Goal: Navigation & Orientation: Find specific page/section

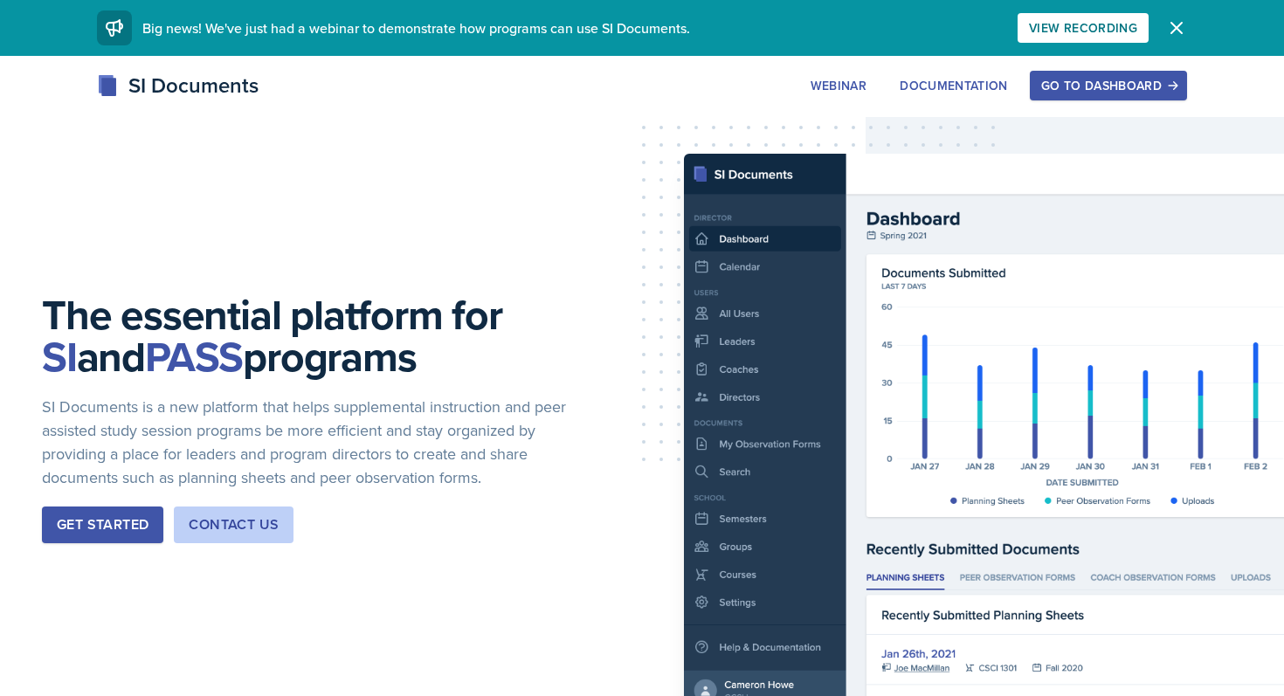
click at [1092, 80] on div "Go to Dashboard" at bounding box center [1108, 86] width 134 height 14
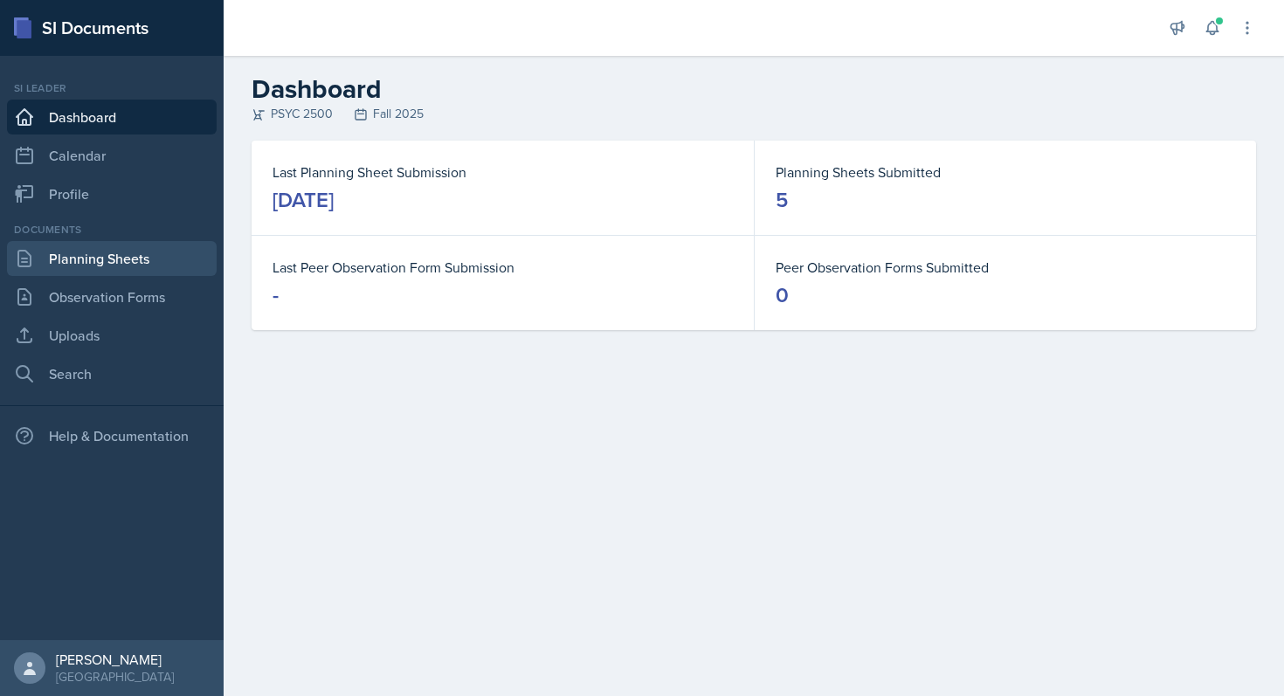
click at [141, 264] on link "Planning Sheets" at bounding box center [112, 258] width 210 height 35
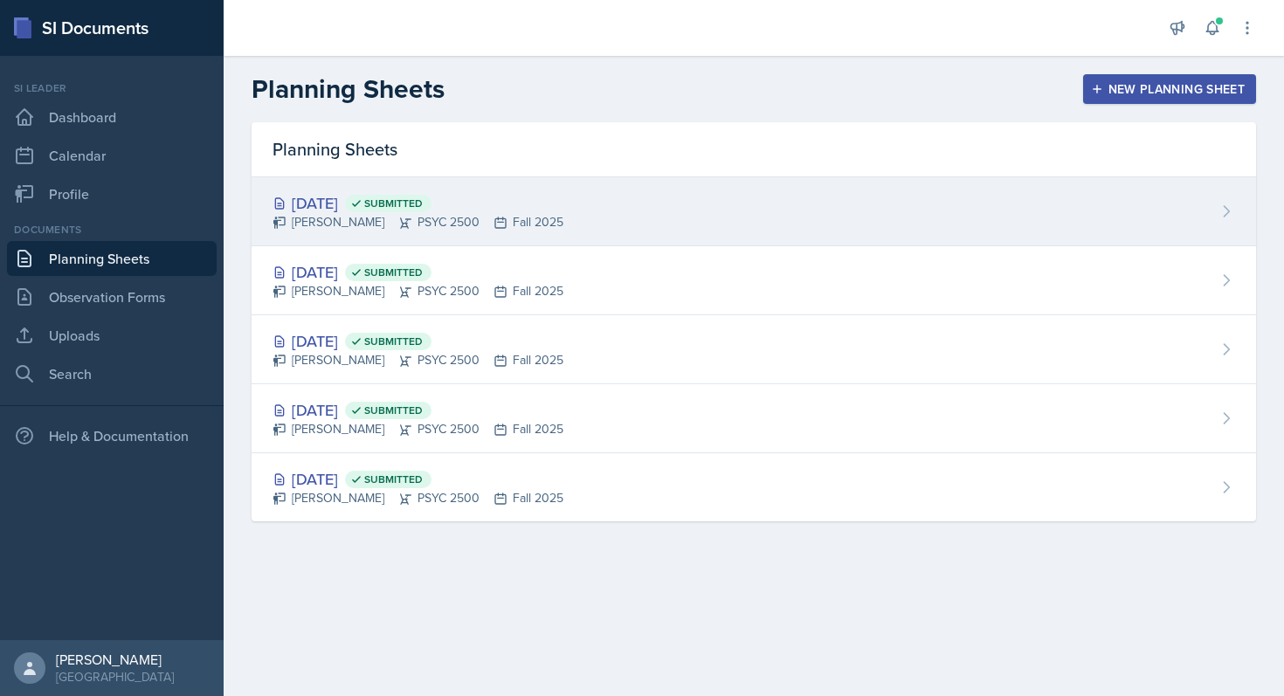
click at [516, 199] on div "Sep 3rd, 2025 Submitted" at bounding box center [417, 203] width 291 height 24
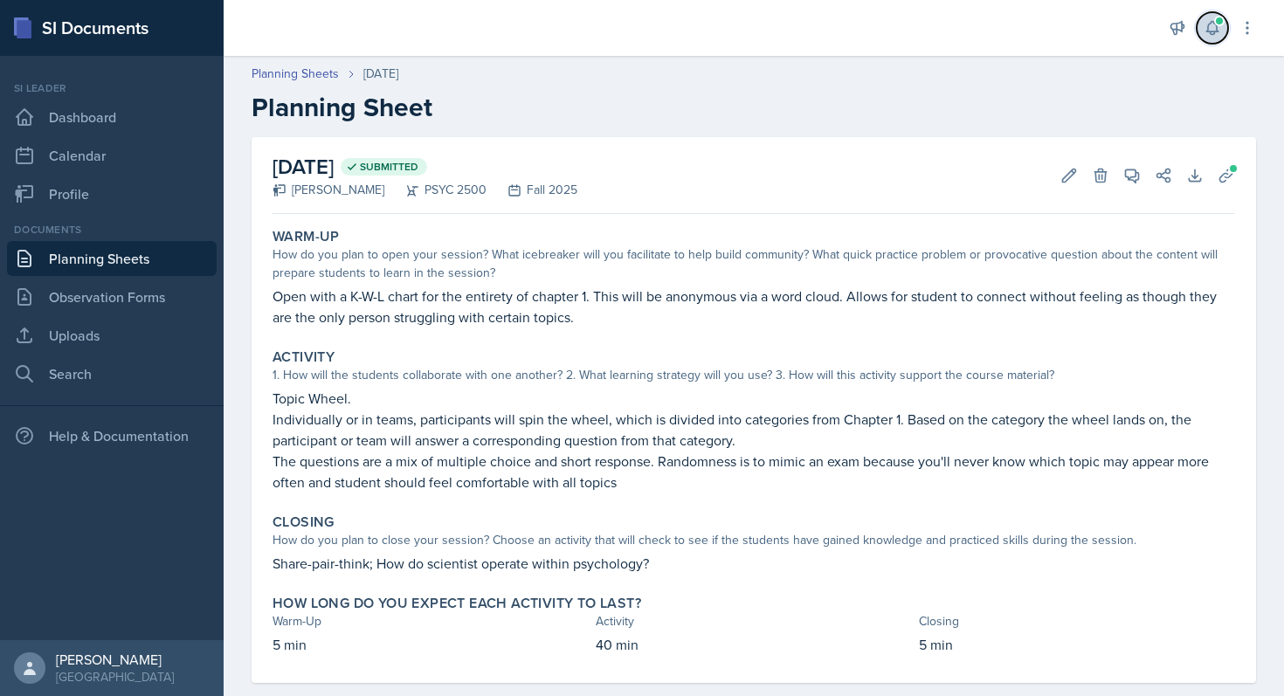
click at [1208, 31] on icon at bounding box center [1211, 28] width 11 height 13
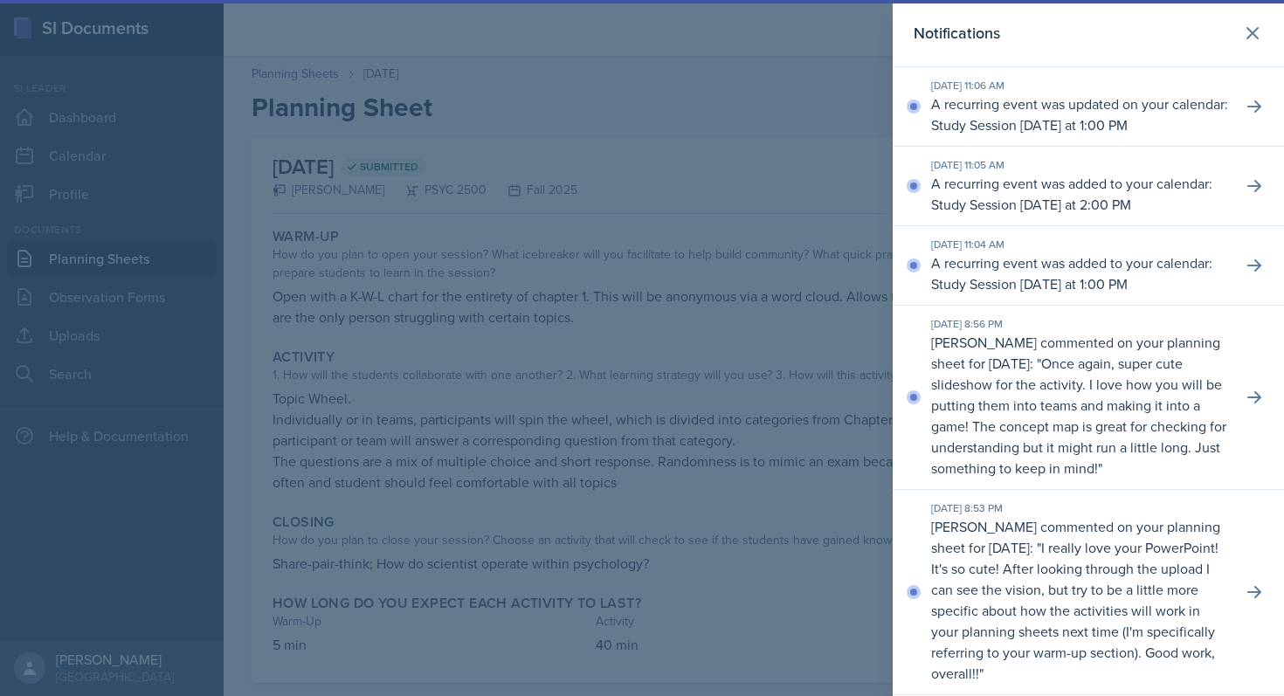
click at [740, 211] on div at bounding box center [642, 348] width 1284 height 696
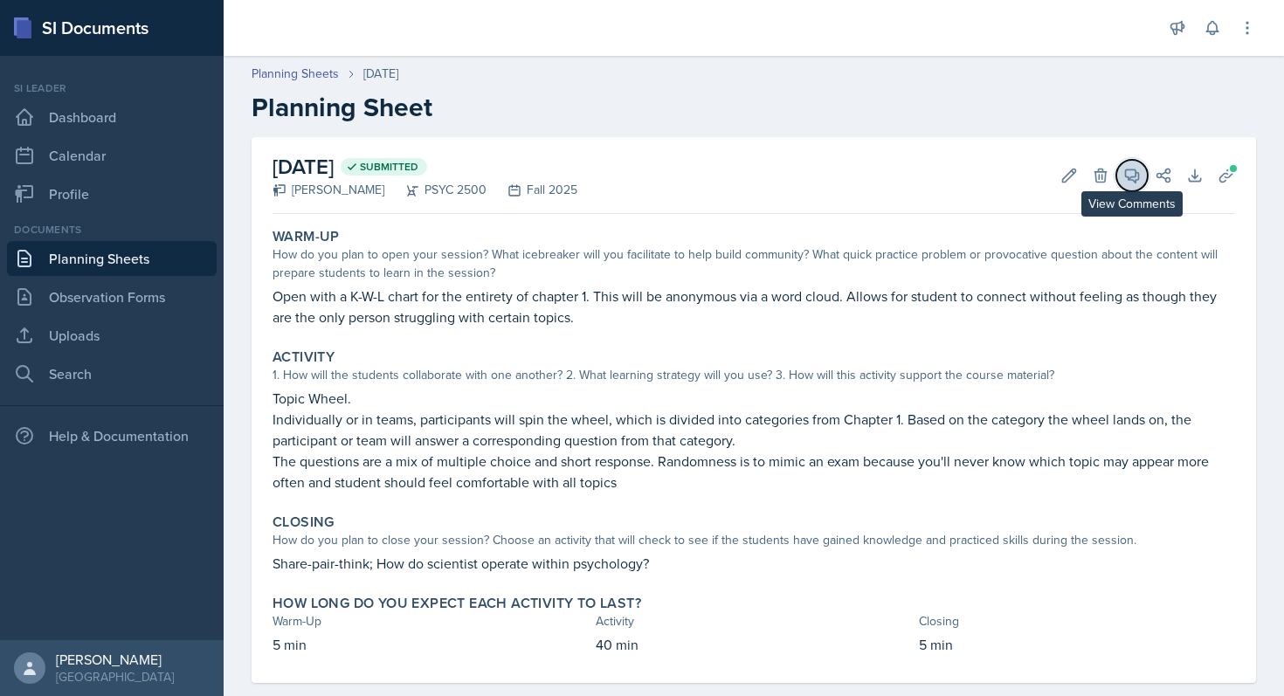
click at [1130, 167] on icon at bounding box center [1131, 175] width 17 height 17
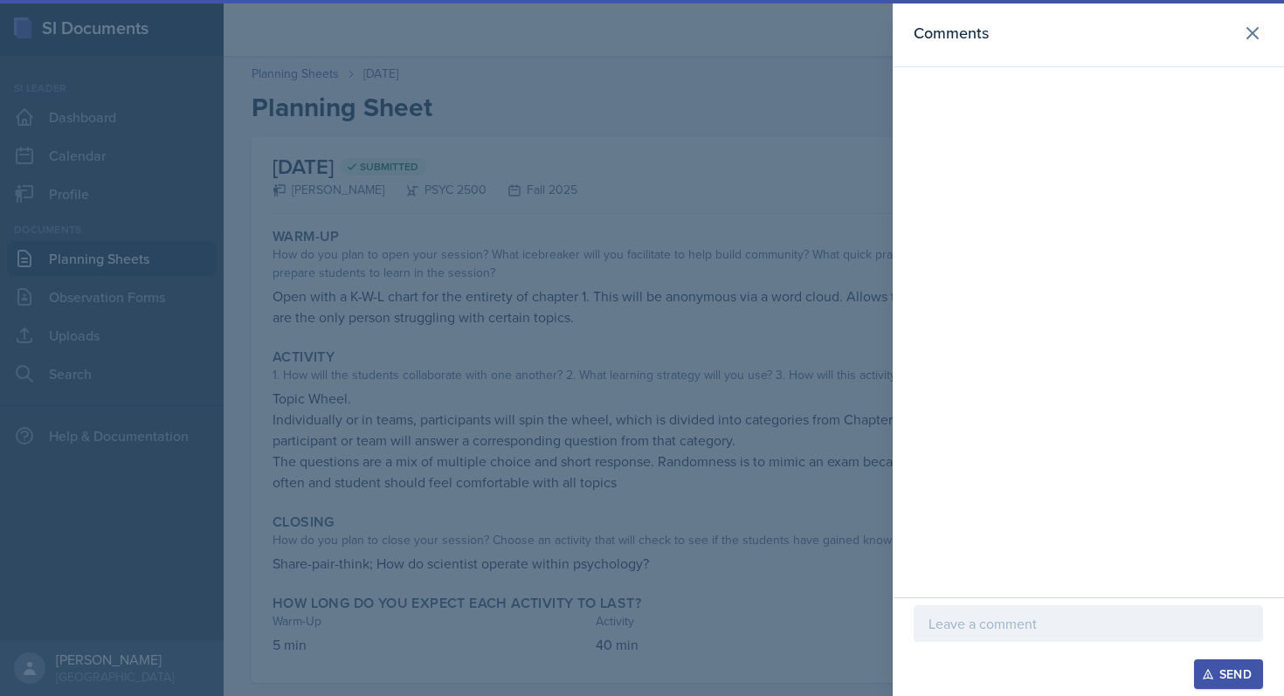
click at [822, 272] on div at bounding box center [642, 348] width 1284 height 696
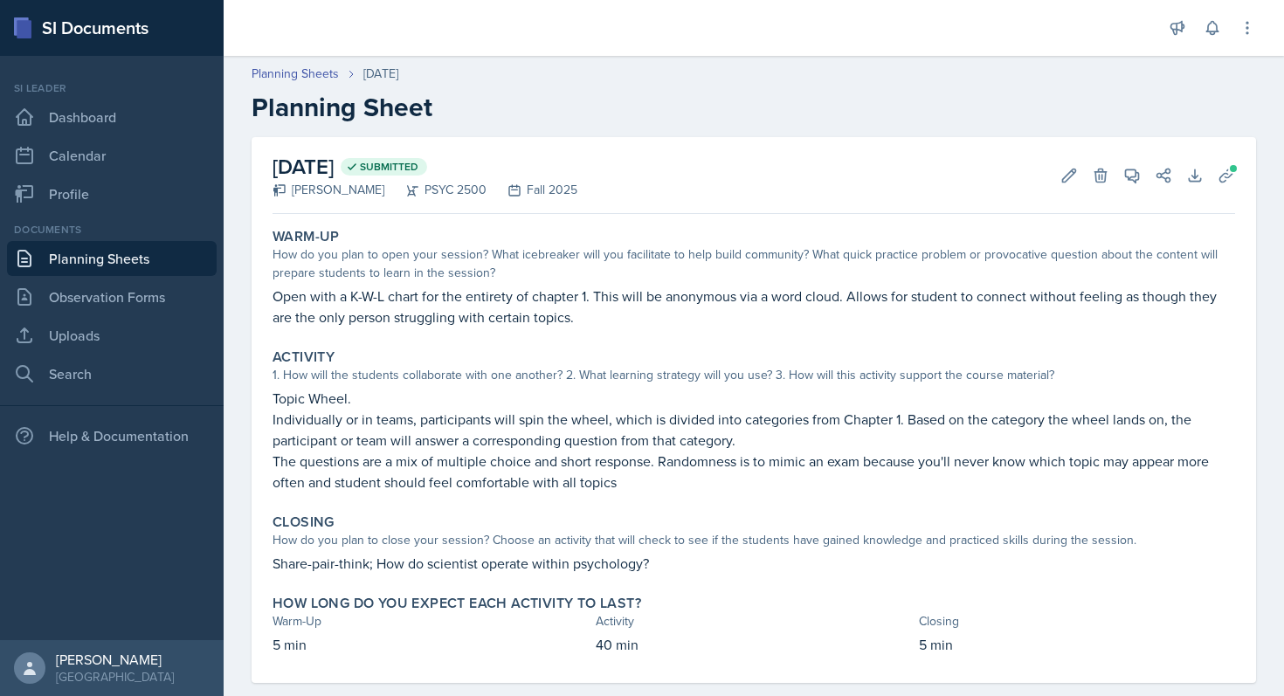
click at [303, 64] on header "Planning Sheets Sep 3rd, 2025 Planning Sheet" at bounding box center [754, 93] width 1060 height 93
click at [306, 70] on link "Planning Sheets" at bounding box center [294, 74] width 87 height 18
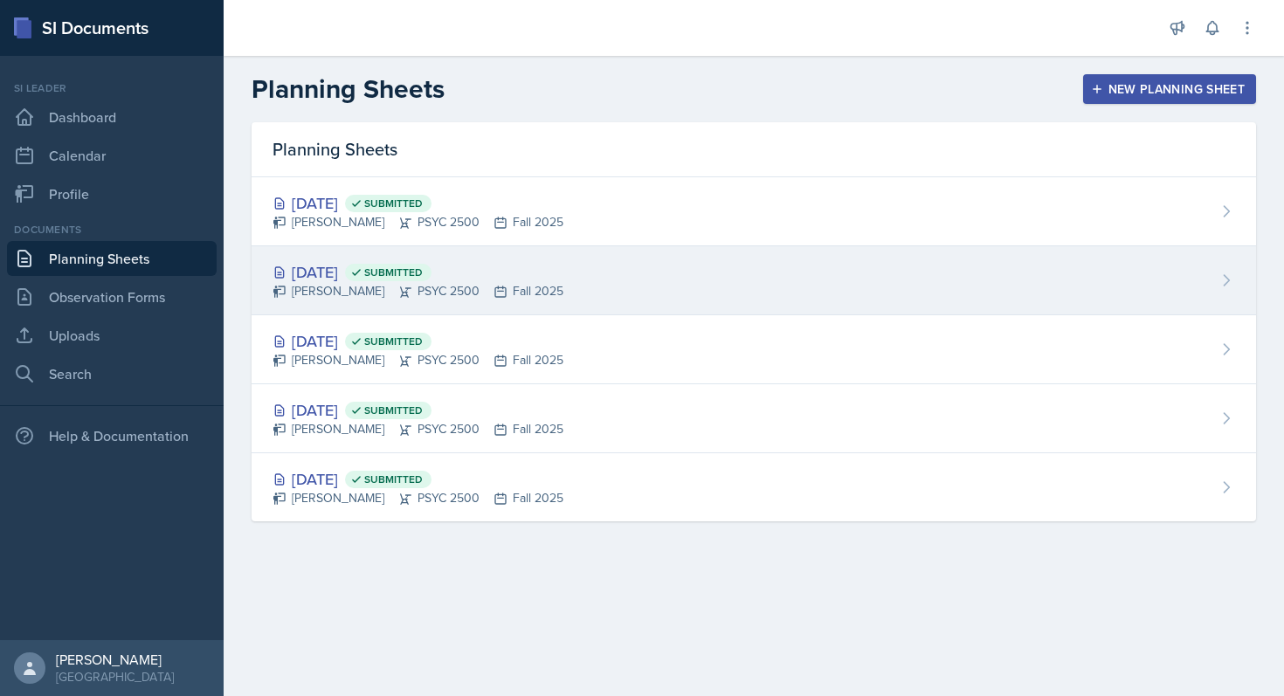
click at [398, 289] on icon at bounding box center [405, 292] width 14 height 14
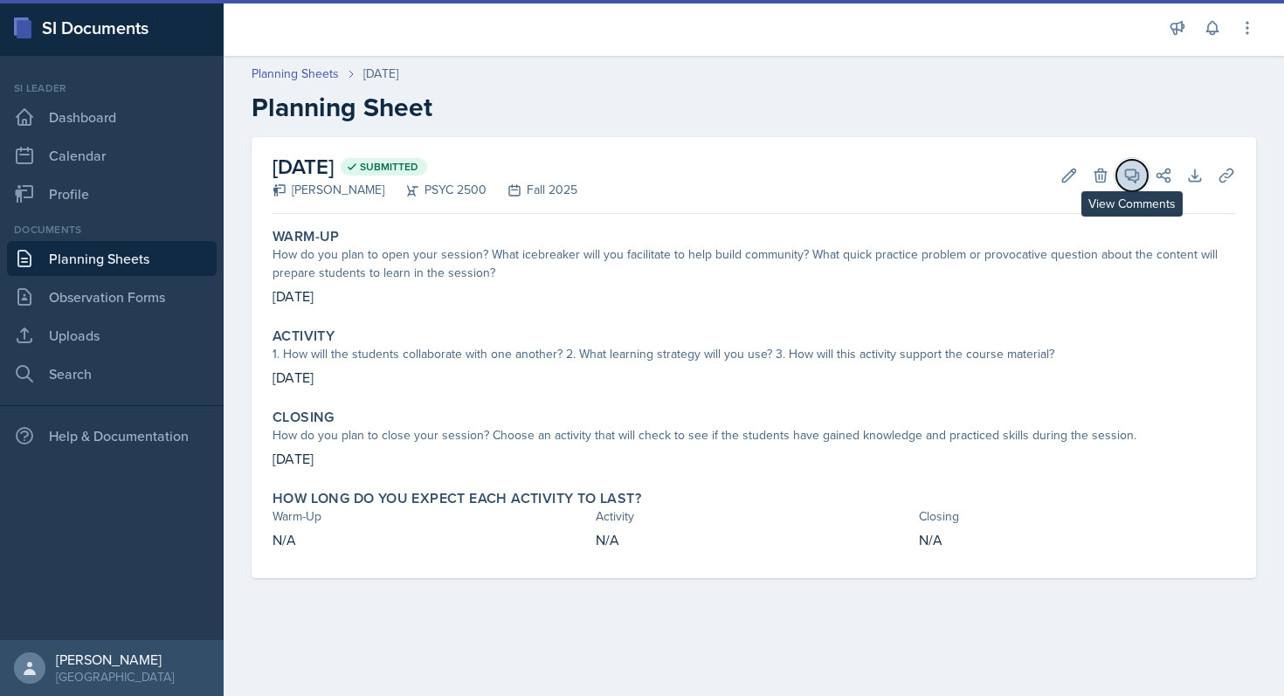
click at [1126, 181] on icon at bounding box center [1131, 175] width 17 height 17
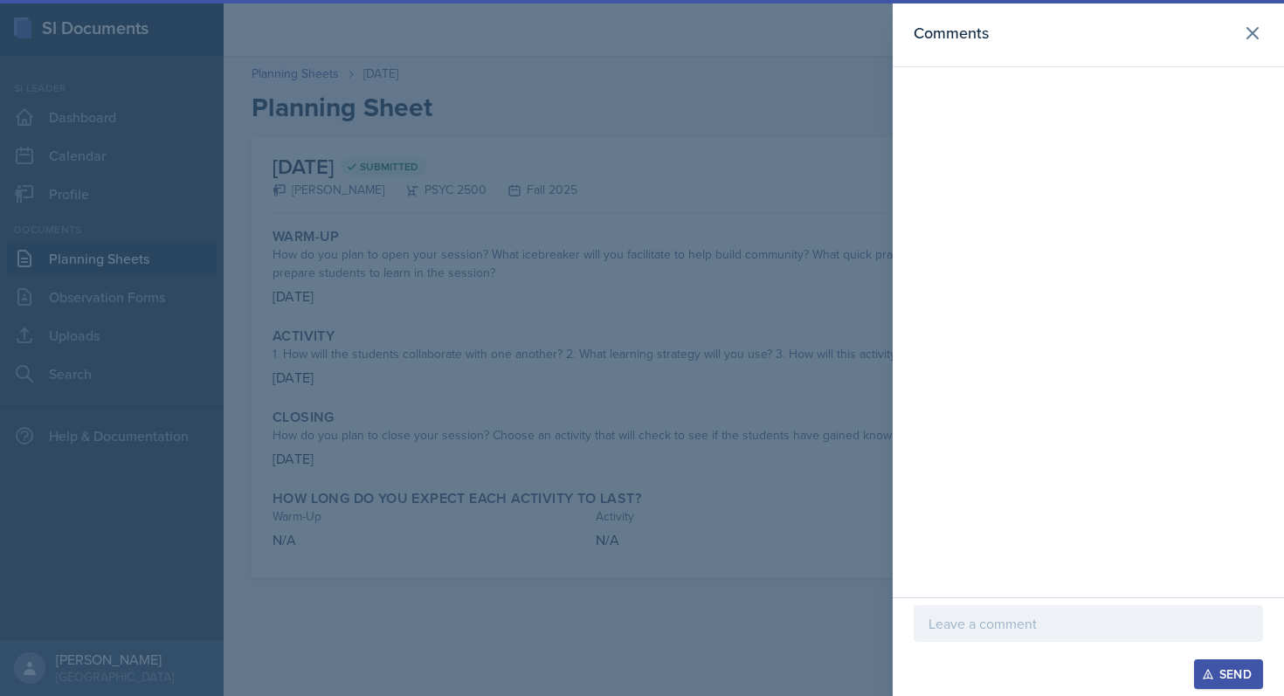
click at [809, 286] on div at bounding box center [642, 348] width 1284 height 696
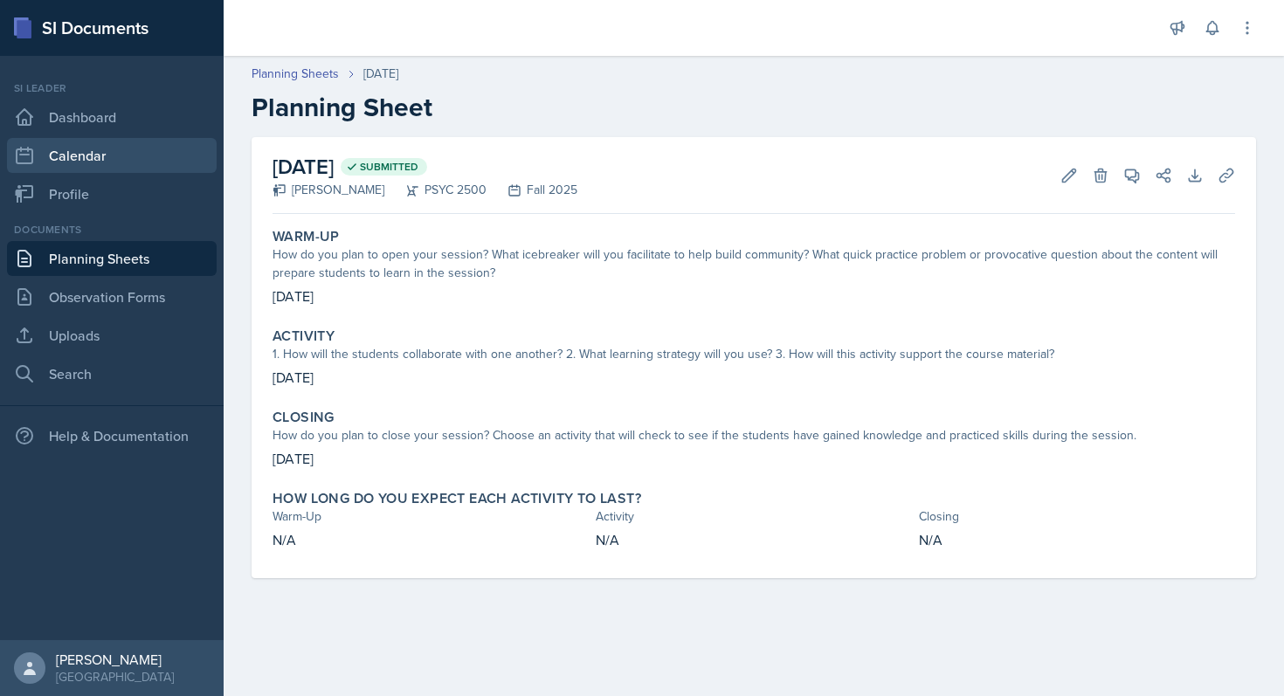
click at [65, 163] on link "Calendar" at bounding box center [112, 155] width 210 height 35
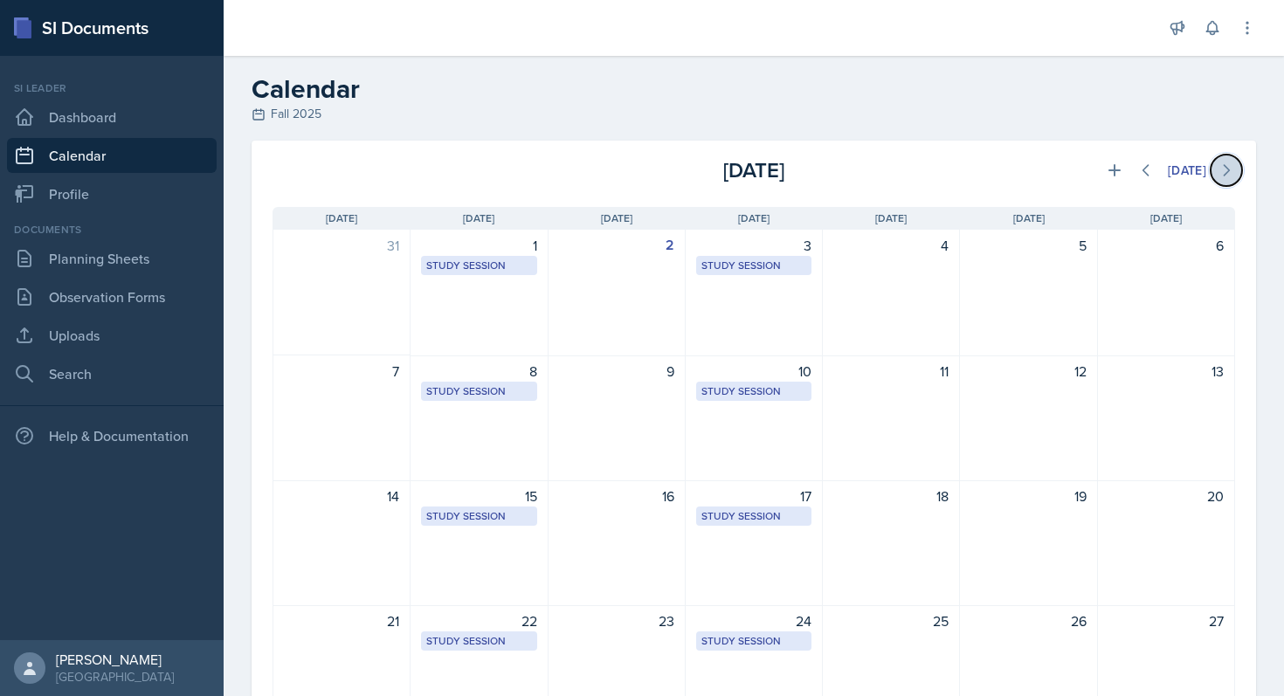
click at [1230, 169] on icon at bounding box center [1225, 170] width 17 height 17
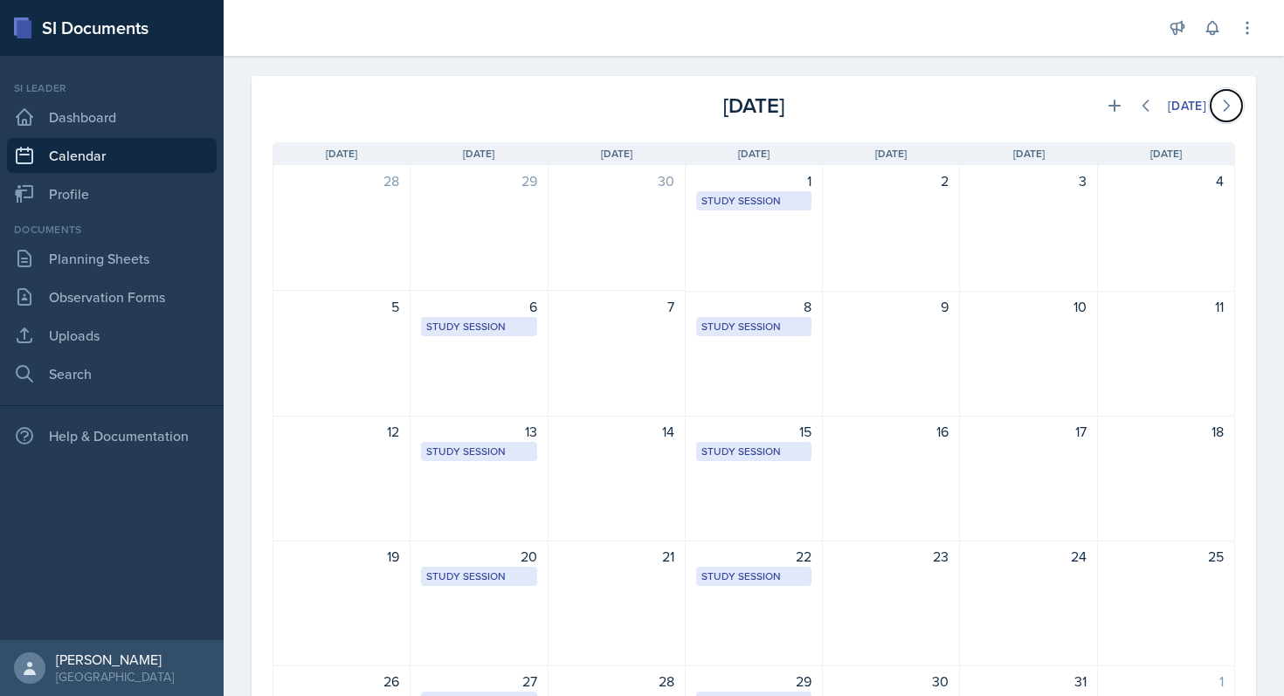
scroll to position [68, 0]
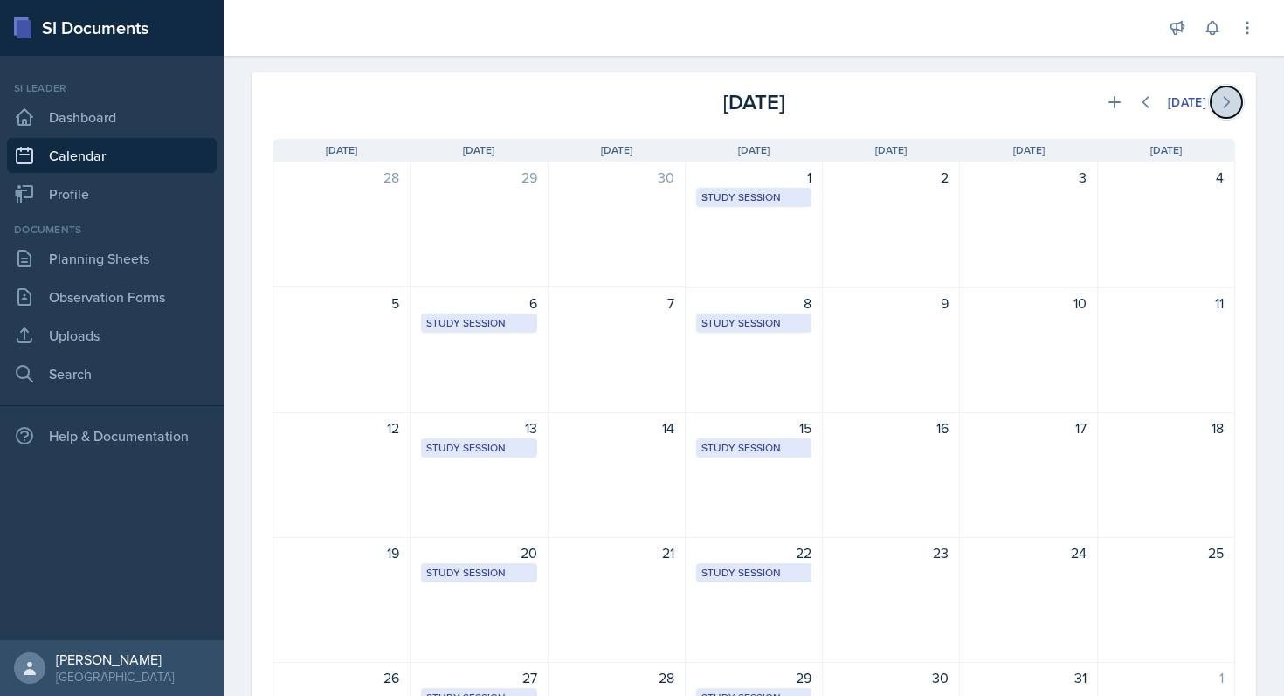
click at [1232, 111] on button at bounding box center [1225, 101] width 31 height 31
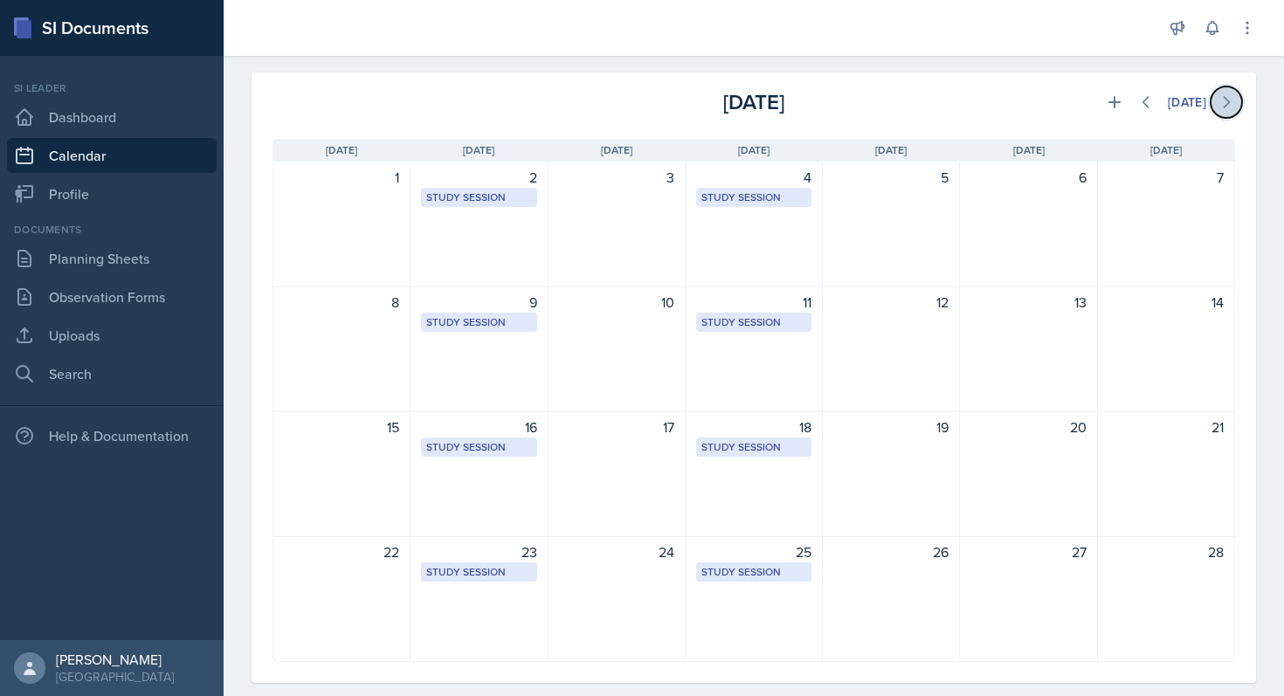
click at [1232, 111] on button at bounding box center [1225, 101] width 31 height 31
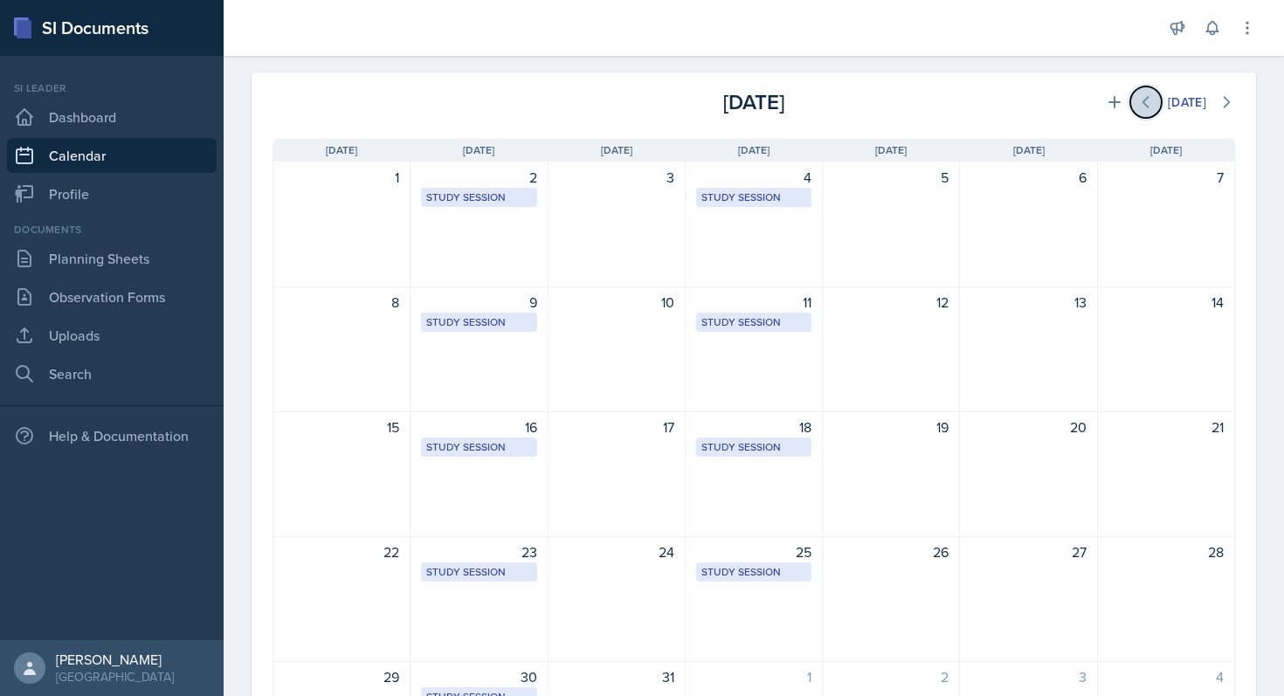
click at [1140, 95] on icon at bounding box center [1145, 101] width 17 height 17
